Goal: Task Accomplishment & Management: Manage account settings

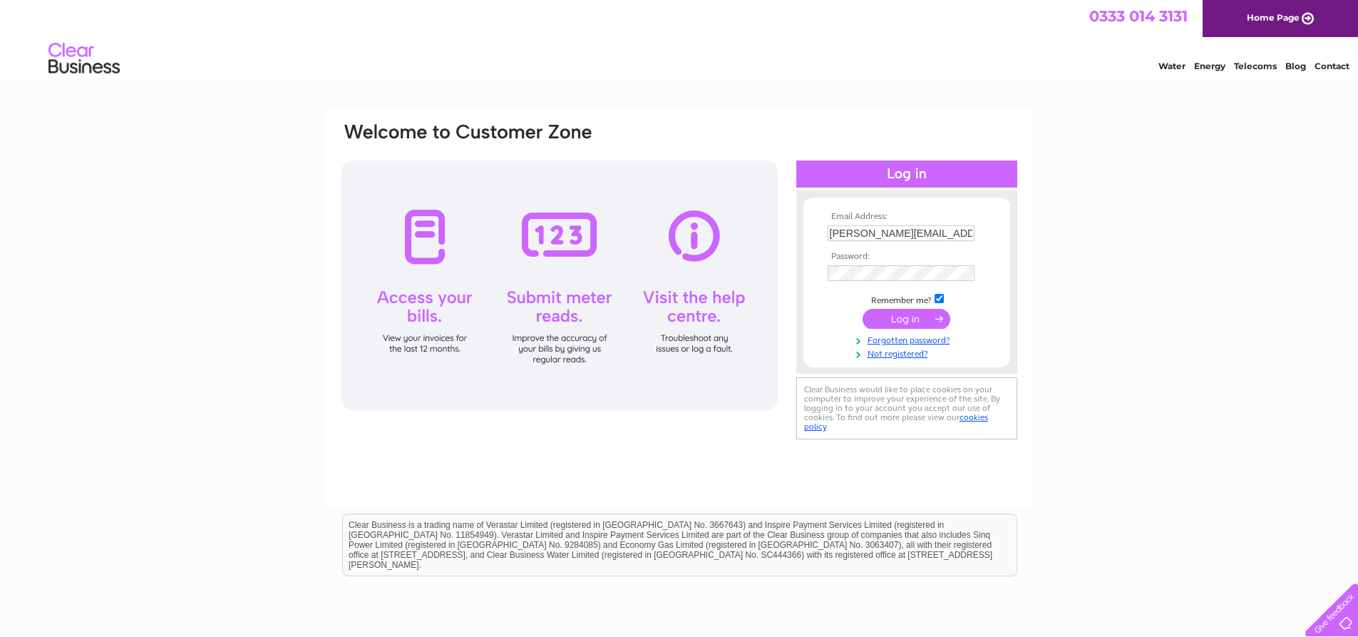
click at [1027, 217] on div "Email Address: [PERSON_NAME][EMAIL_ADDRESS][PERSON_NAME][DOMAIN_NAME] Password:" at bounding box center [679, 306] width 706 height 399
click at [918, 314] on input "submit" at bounding box center [907, 319] width 88 height 20
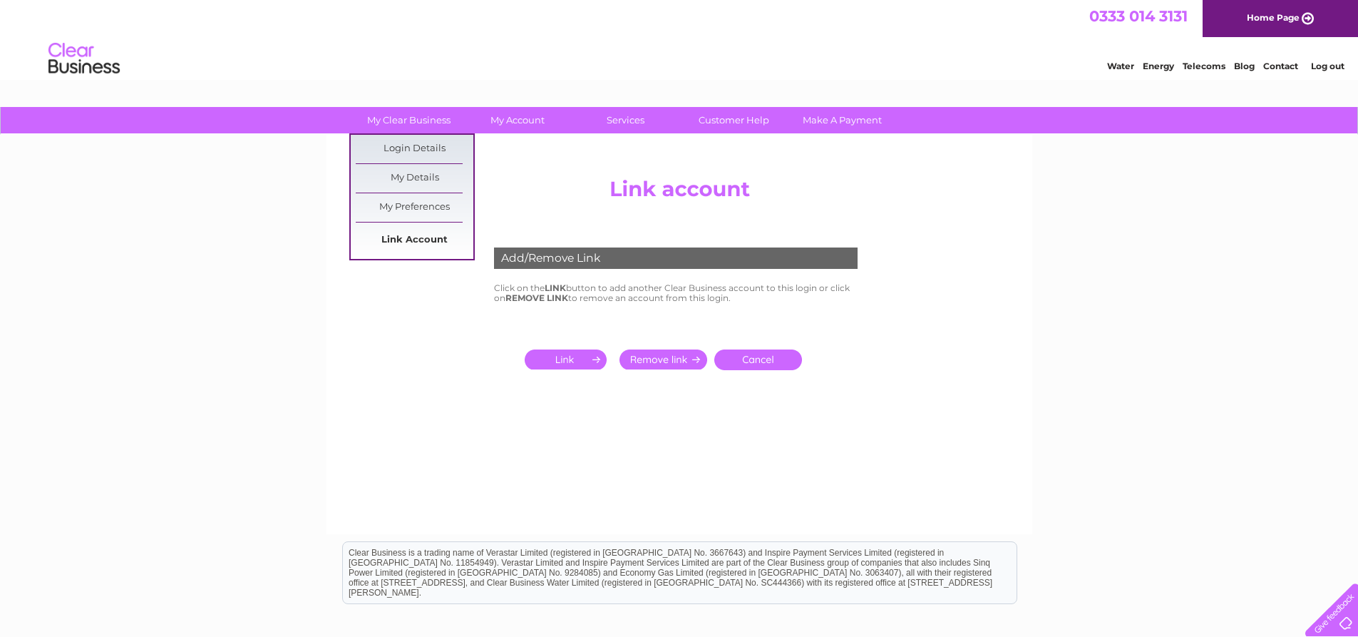
click at [396, 242] on link "Link Account" at bounding box center [415, 240] width 118 height 29
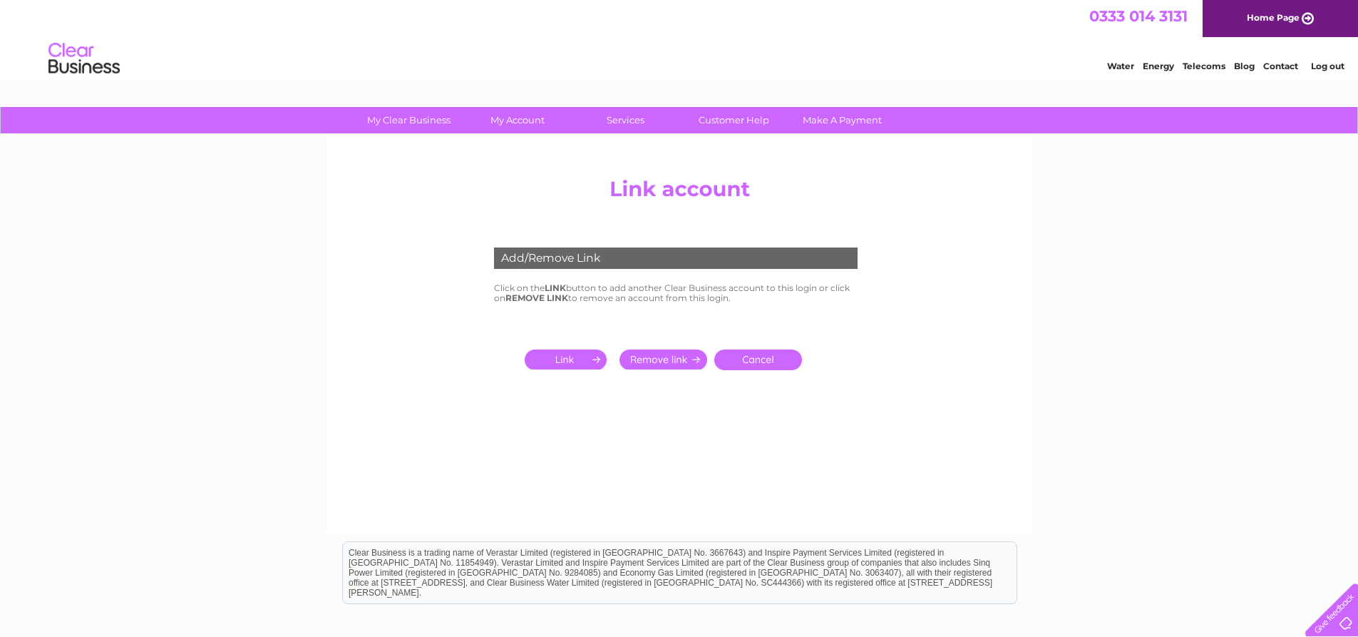
click at [558, 358] on input "submit" at bounding box center [569, 359] width 88 height 20
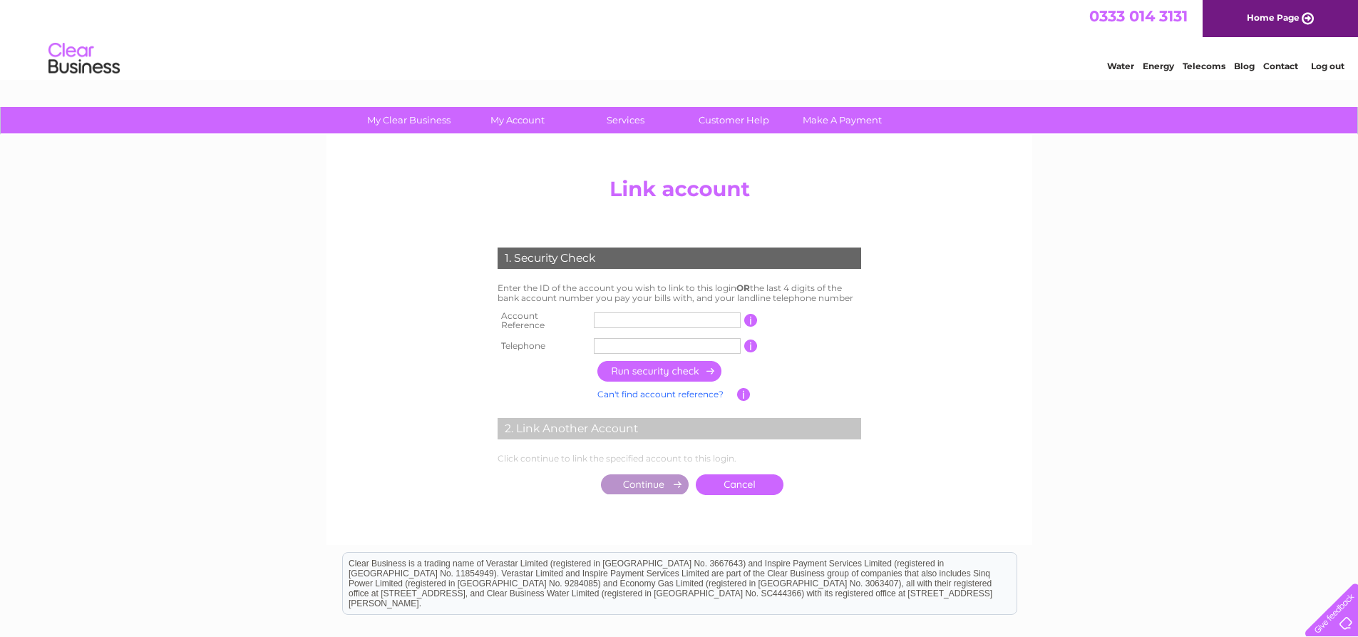
click at [648, 338] on input "text" at bounding box center [667, 346] width 147 height 16
